Goal: Transaction & Acquisition: Subscribe to service/newsletter

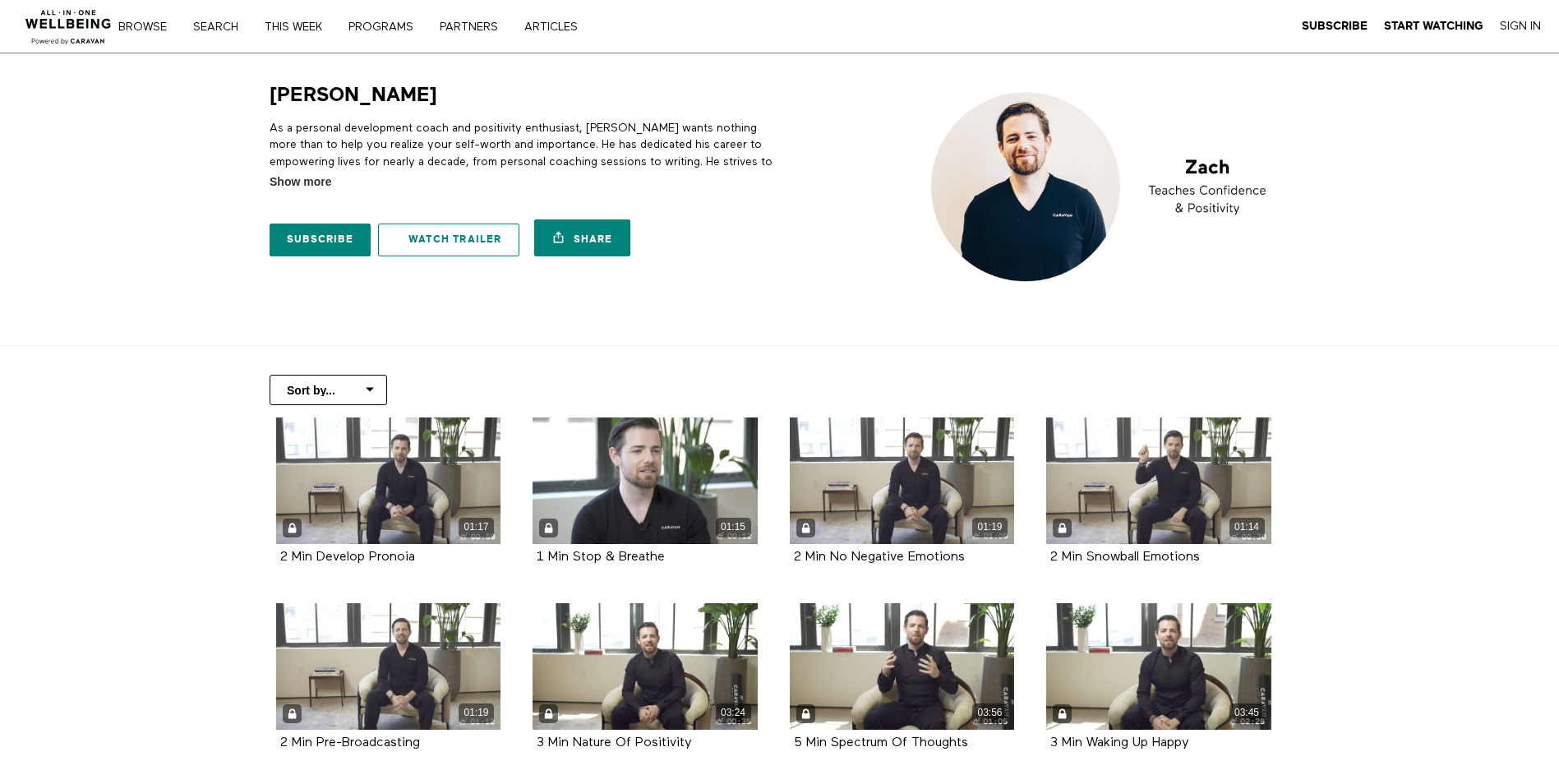
drag, startPoint x: 306, startPoint y: 237, endPoint x: 397, endPoint y: 237, distance: 91.0
click at [306, 237] on link "Subscribe" at bounding box center [320, 239] width 101 height 33
